Goal: Browse casually: Explore the website without a specific task or goal

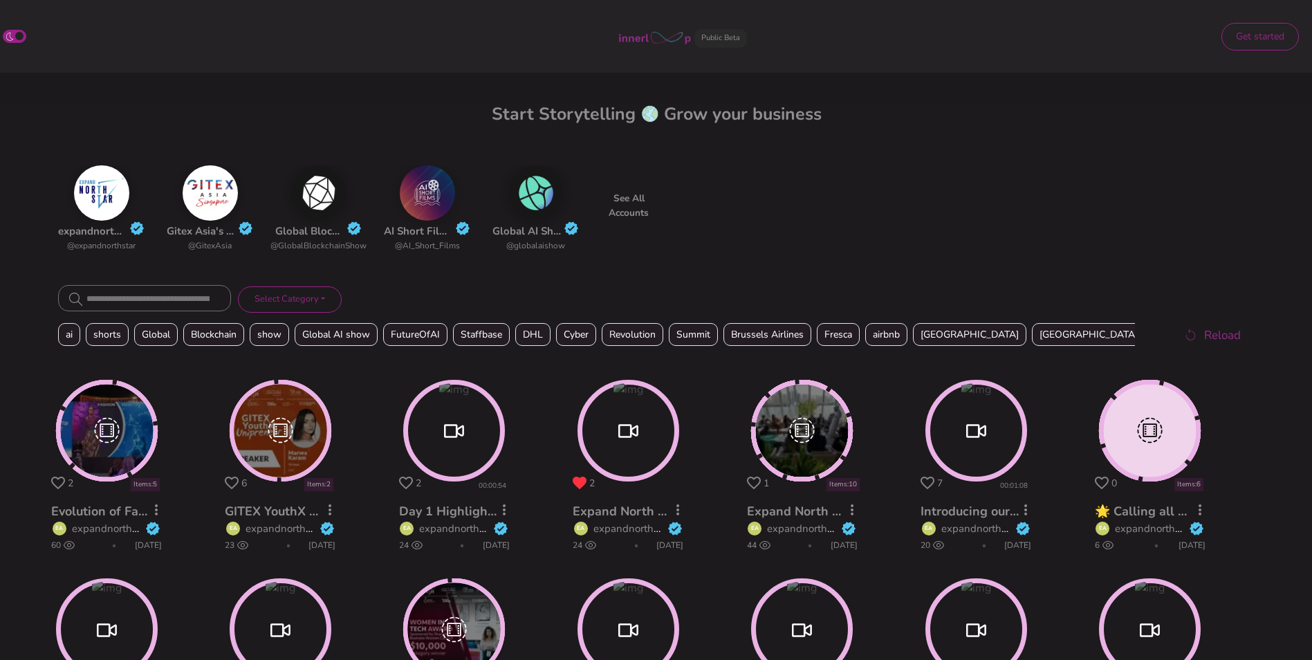
click at [108, 434] on circle at bounding box center [106, 431] width 98 height 98
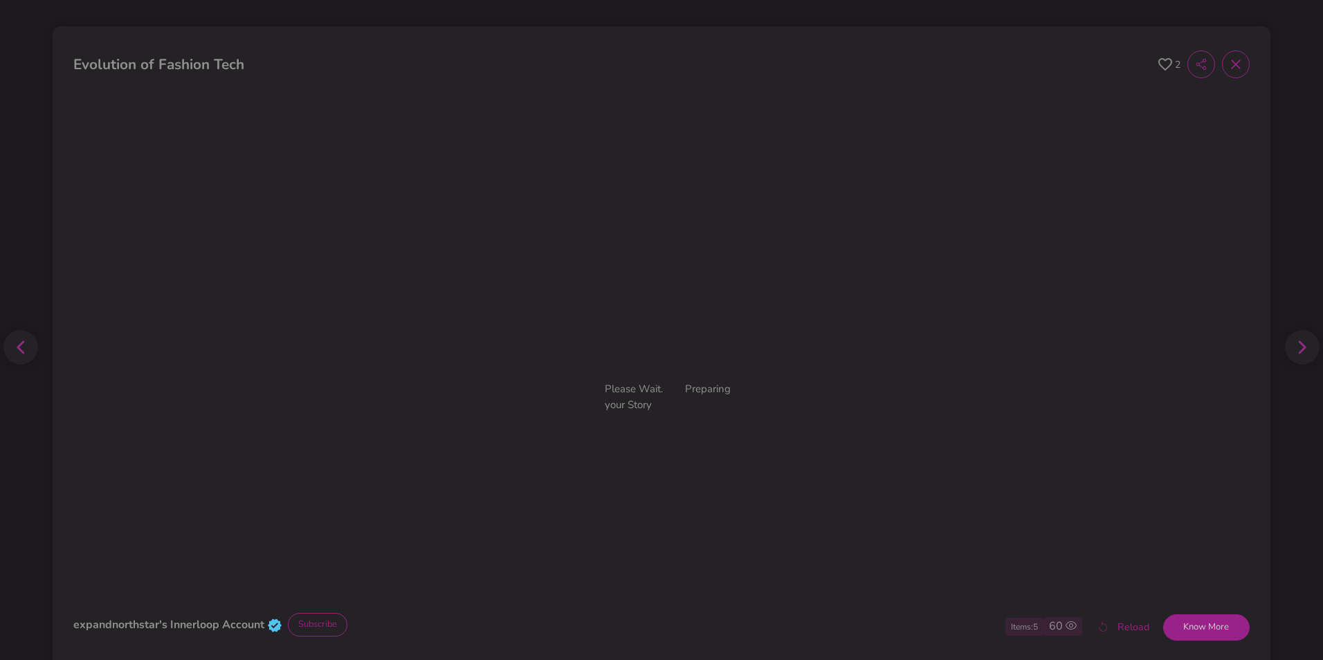
click at [1158, 63] on icon at bounding box center [1165, 64] width 14 height 13
click at [1298, 341] on icon at bounding box center [1302, 347] width 8 height 13
click at [1286, 354] on div at bounding box center [1302, 347] width 35 height 35
click at [1158, 66] on icon at bounding box center [1165, 64] width 14 height 13
click at [1229, 65] on icon at bounding box center [1236, 64] width 14 height 14
